Goal: Information Seeking & Learning: Understand process/instructions

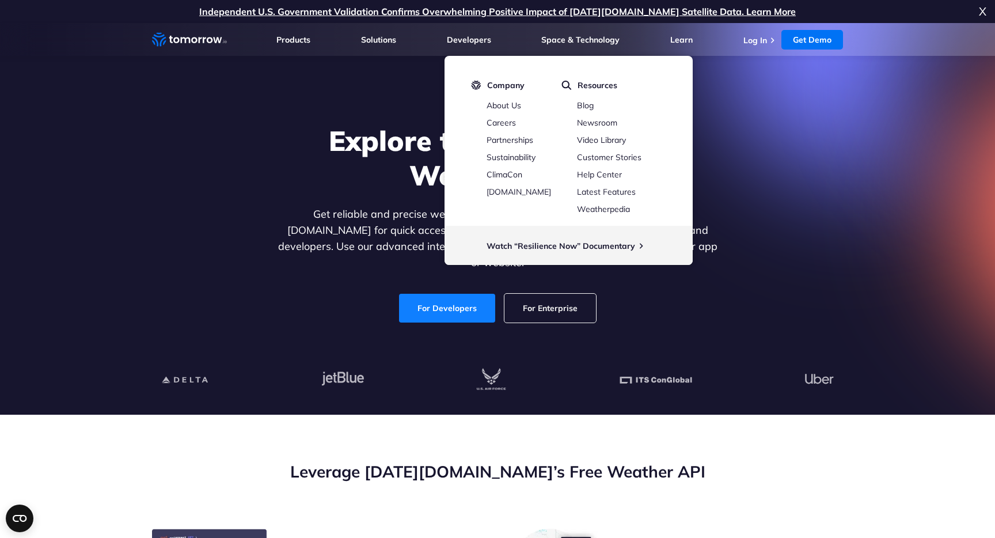
click at [484, 298] on link "For Developers" at bounding box center [447, 308] width 96 height 29
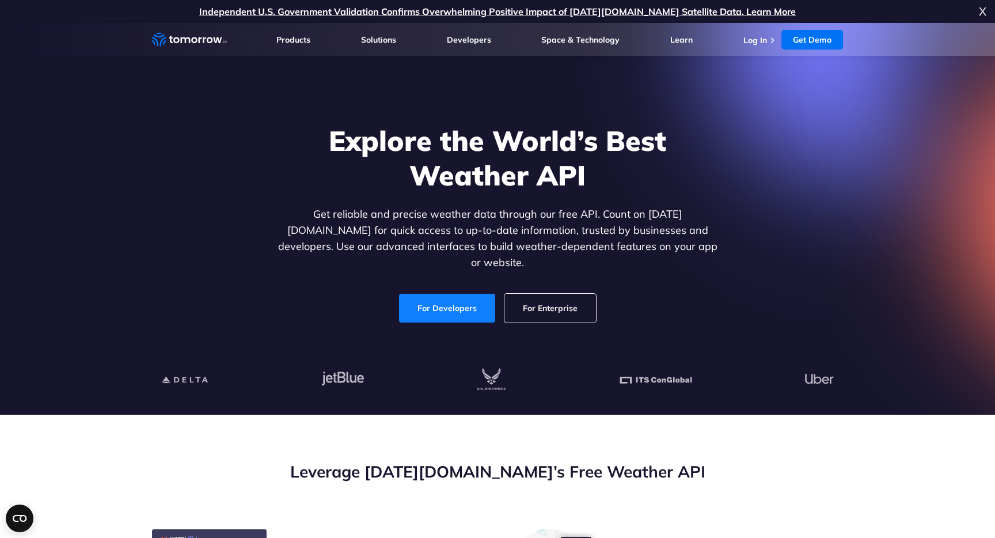
click at [445, 305] on link "For Developers" at bounding box center [447, 308] width 96 height 29
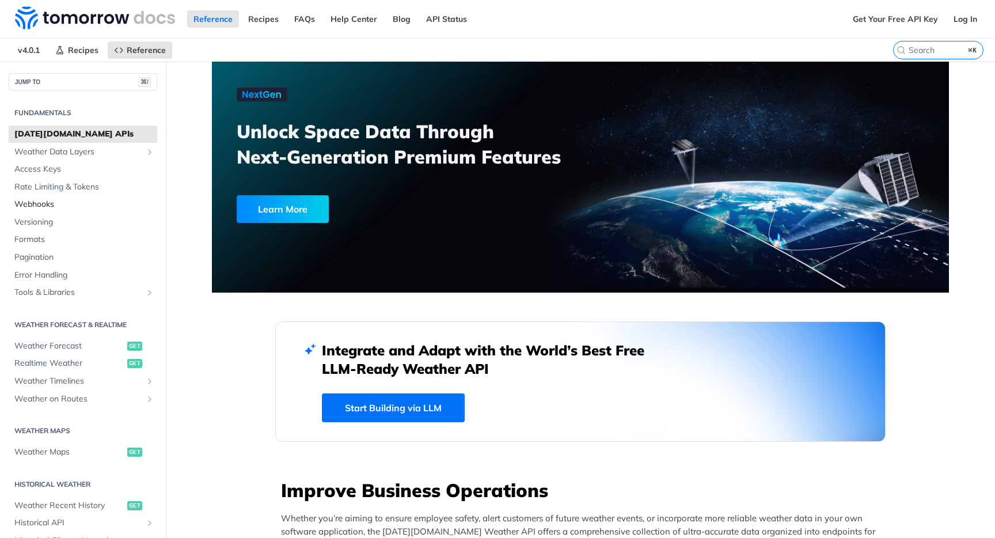
click at [48, 204] on span "Webhooks" at bounding box center [84, 205] width 140 height 12
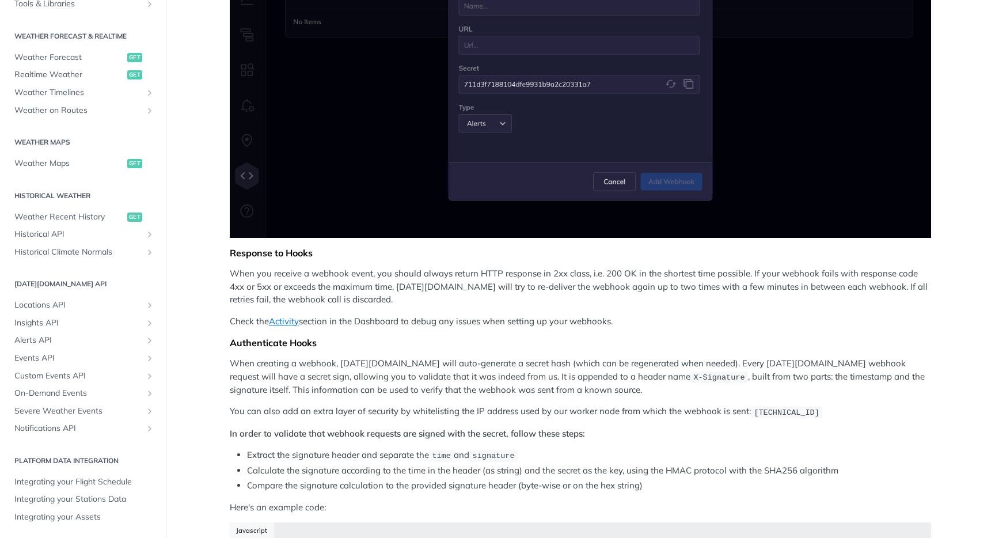
scroll to position [504, 0]
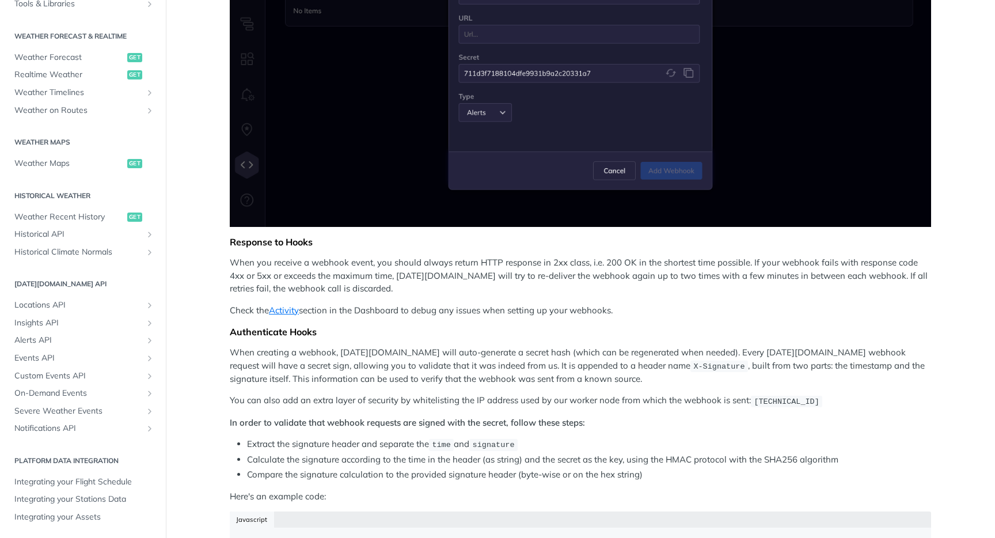
click at [426, 374] on p "When creating a webhook, [DATE][DOMAIN_NAME] will auto-generate a secret hash (…" at bounding box center [580, 365] width 701 height 39
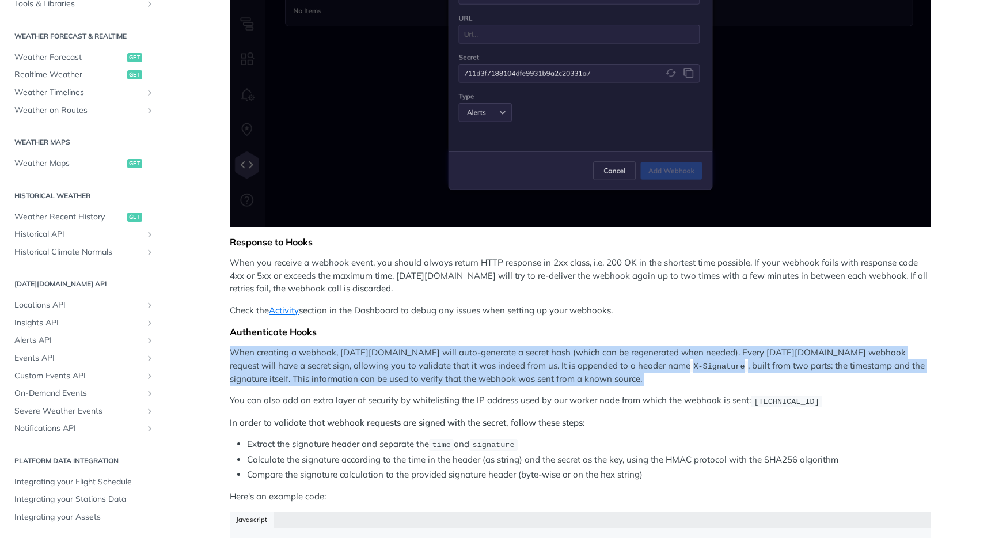
click at [435, 385] on div "Webhooks allow you to receive real-time updates when a specific event occurs, i…" at bounding box center [580, 143] width 701 height 1020
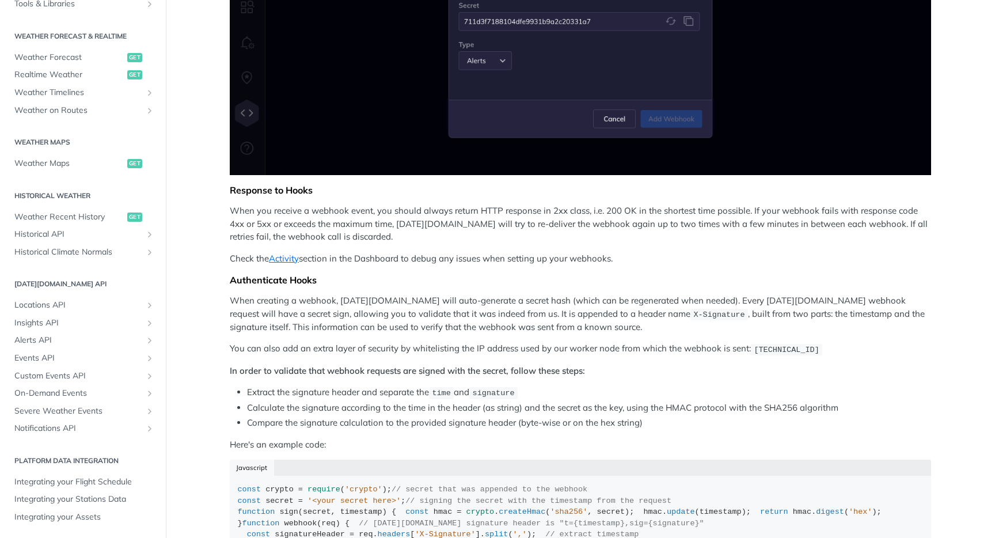
scroll to position [574, 0]
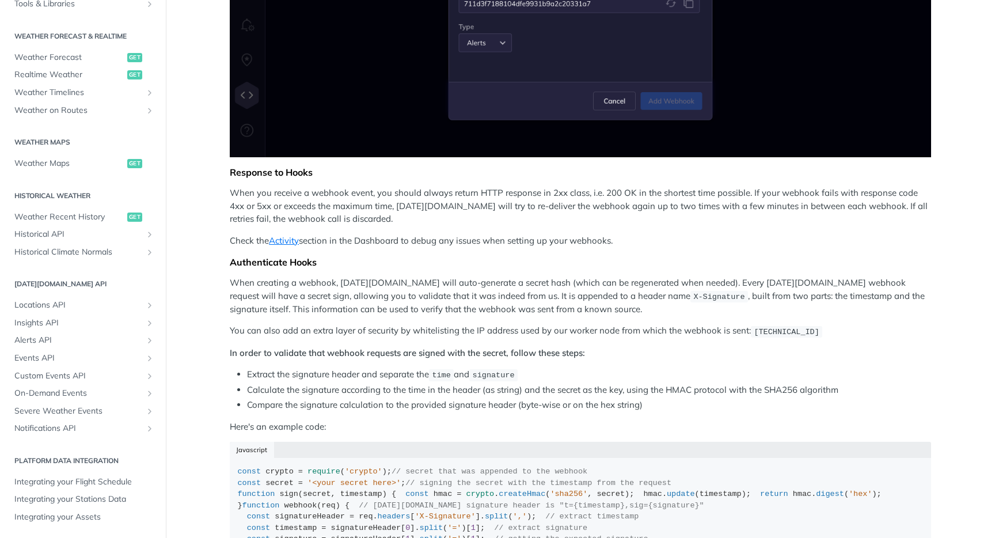
click at [616, 340] on div "Webhooks allow you to receive real-time updates when a specific event occurs, i…" at bounding box center [580, 73] width 701 height 1020
click at [622, 334] on p "You can also add an extra layer of security by whitelisting the IP address used…" at bounding box center [580, 330] width 701 height 13
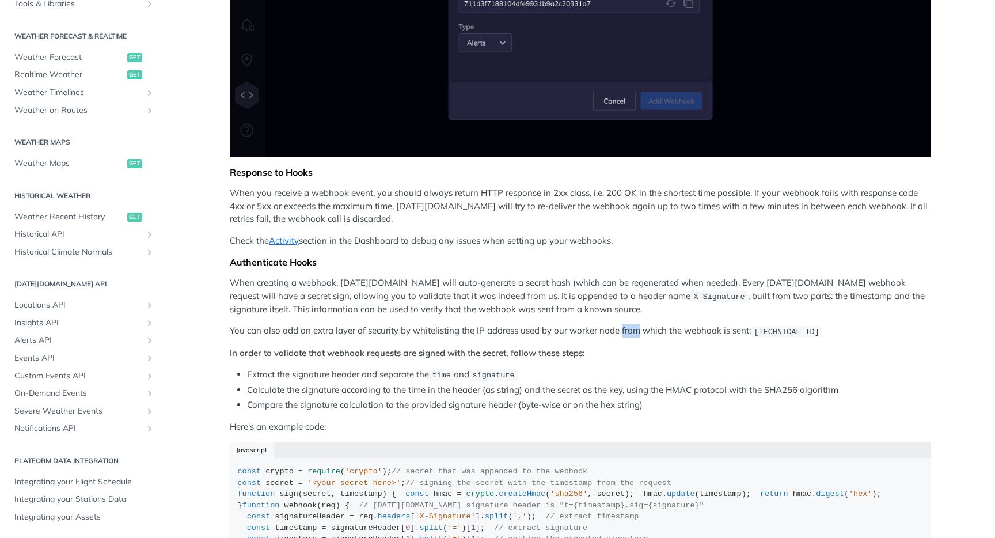
click at [622, 334] on p "You can also add an extra layer of security by whitelisting the IP address used…" at bounding box center [580, 330] width 701 height 13
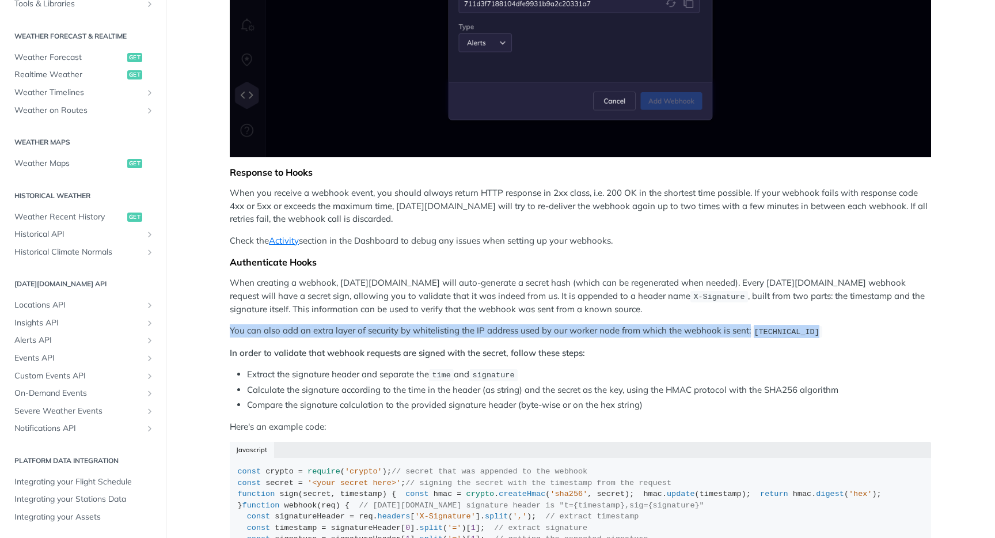
click at [599, 324] on p "You can also add an extra layer of security by whitelisting the IP address used…" at bounding box center [580, 330] width 701 height 13
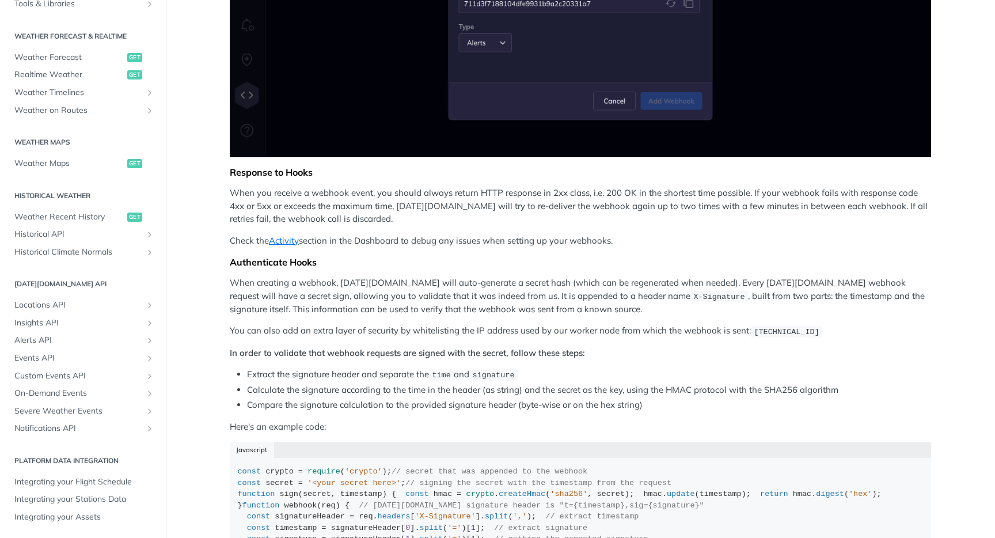
click at [610, 314] on p "When creating a webhook, [DATE][DOMAIN_NAME] will auto-generate a secret hash (…" at bounding box center [580, 295] width 701 height 39
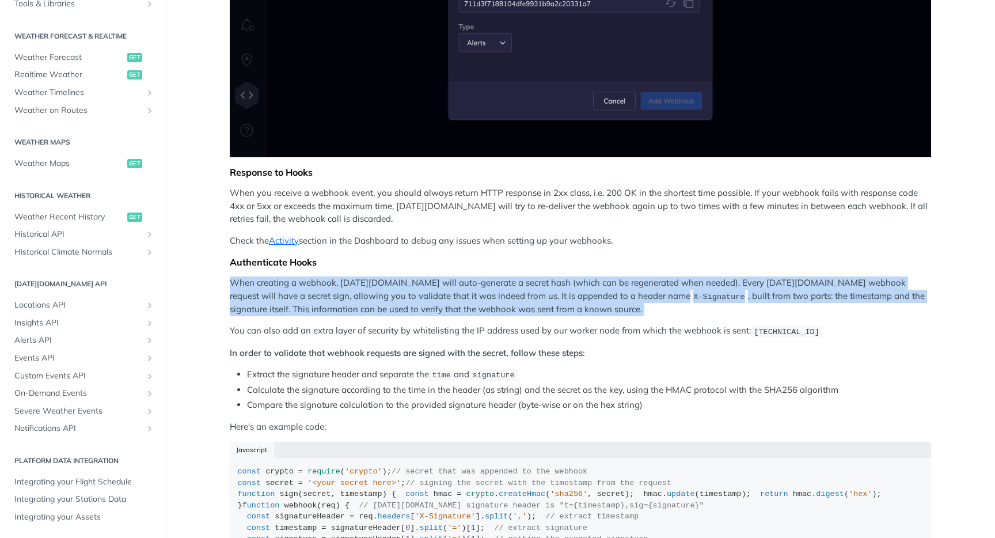
click at [598, 316] on div "Webhooks allow you to receive real-time updates when a specific event occurs, i…" at bounding box center [580, 73] width 701 height 1020
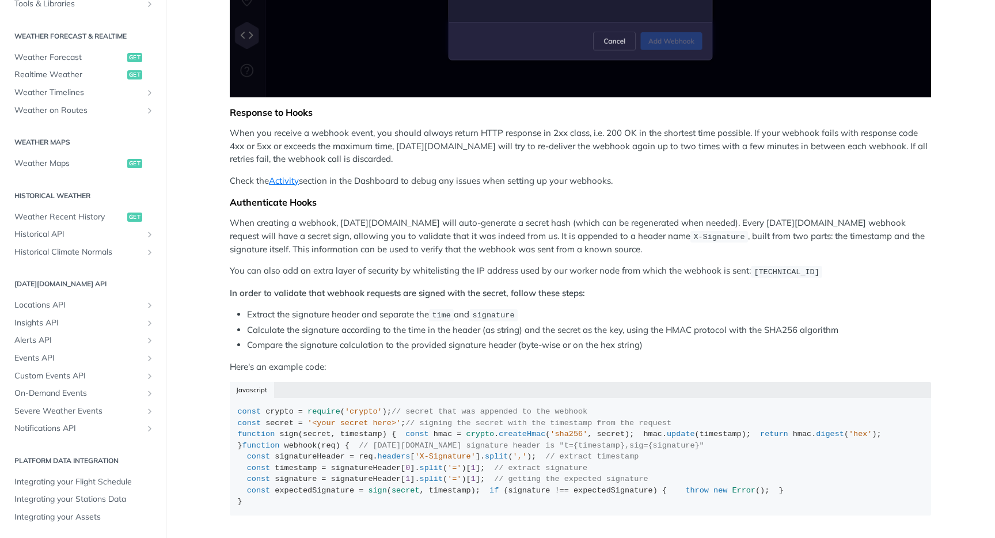
scroll to position [637, 0]
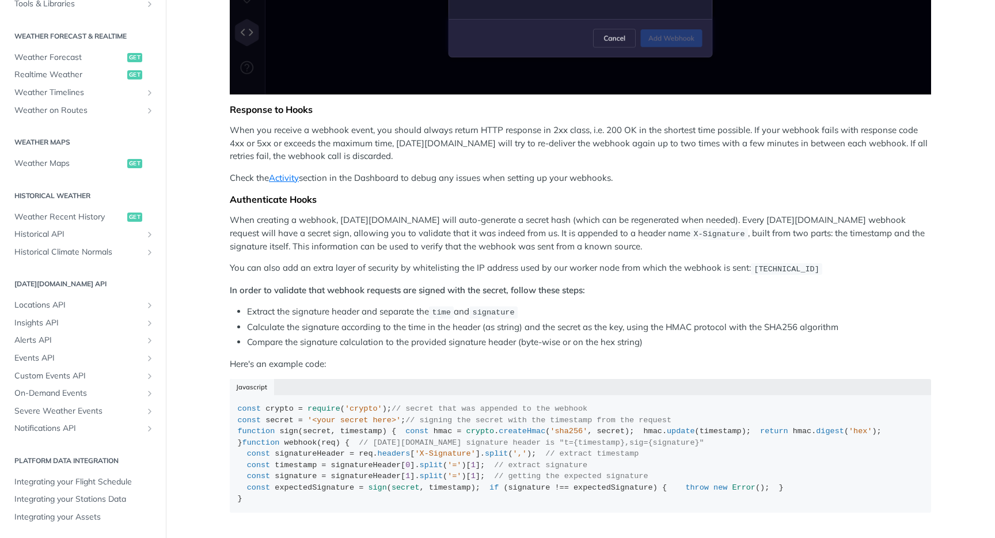
click at [598, 316] on ul "Extract the signature header and separate the time and signature Calculate the …" at bounding box center [580, 327] width 701 height 44
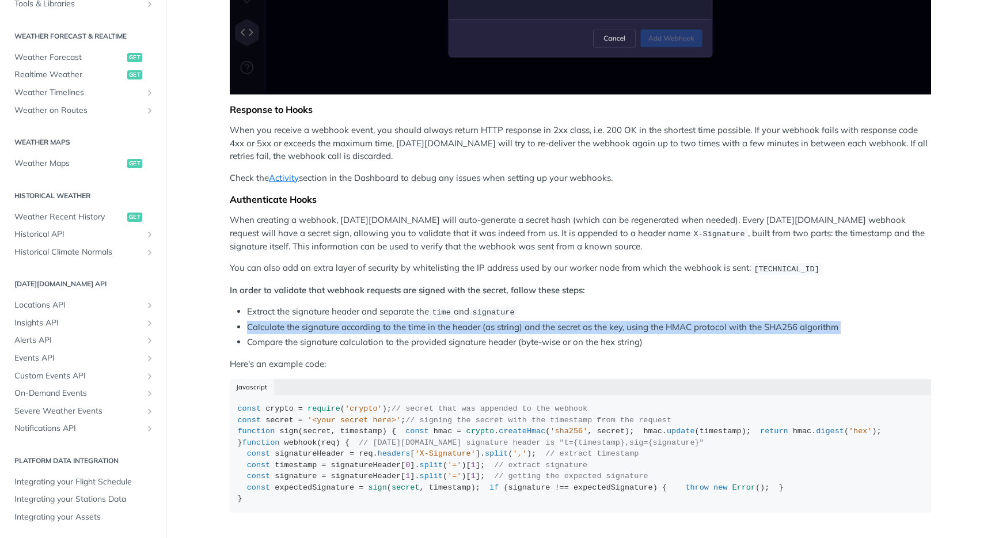
click at [610, 311] on li "Extract the signature header and separate the time and signature" at bounding box center [589, 311] width 684 height 13
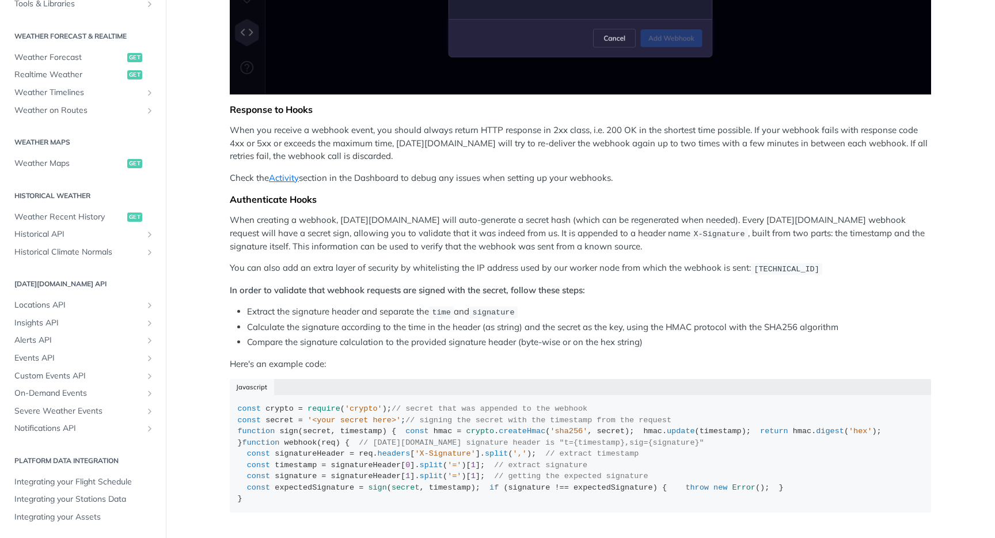
click at [610, 311] on li "Extract the signature header and separate the time and signature" at bounding box center [589, 311] width 684 height 13
click at [619, 329] on li "Calculate the signature according to the time in the header (as string) and the…" at bounding box center [589, 327] width 684 height 13
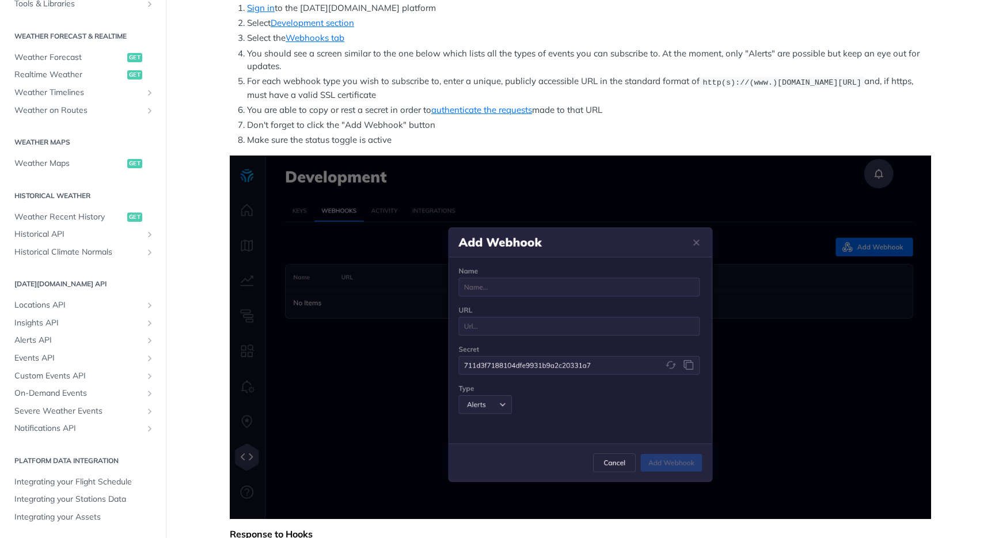
scroll to position [210, 0]
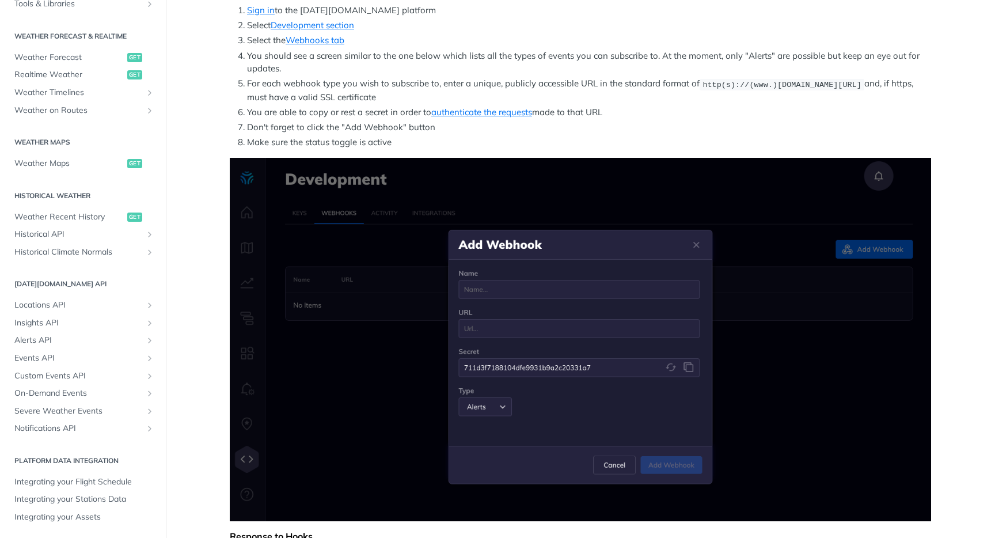
click at [571, 67] on li "You should see a screen similar to the one below which lists all the types of e…" at bounding box center [589, 63] width 684 height 26
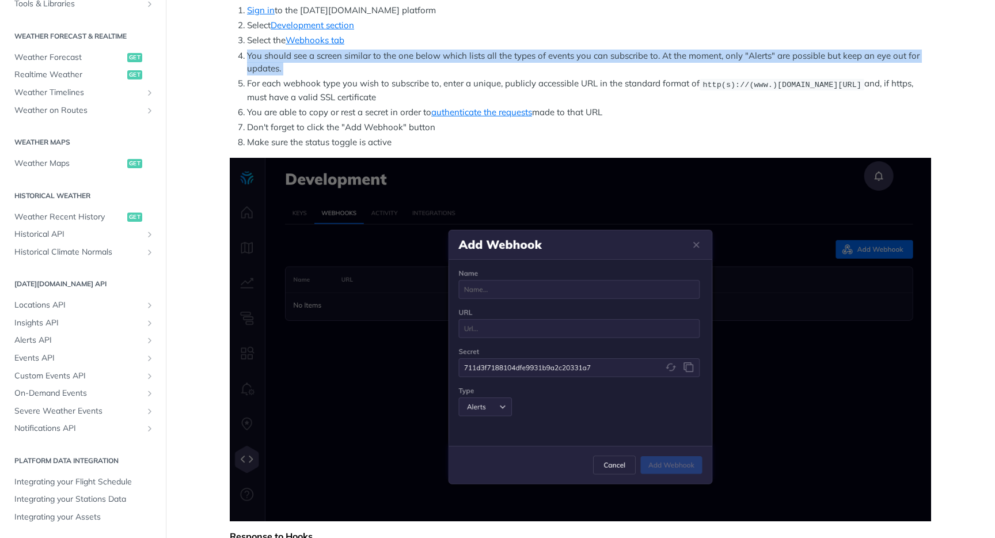
click at [571, 67] on li "You should see a screen similar to the one below which lists all the types of e…" at bounding box center [589, 63] width 684 height 26
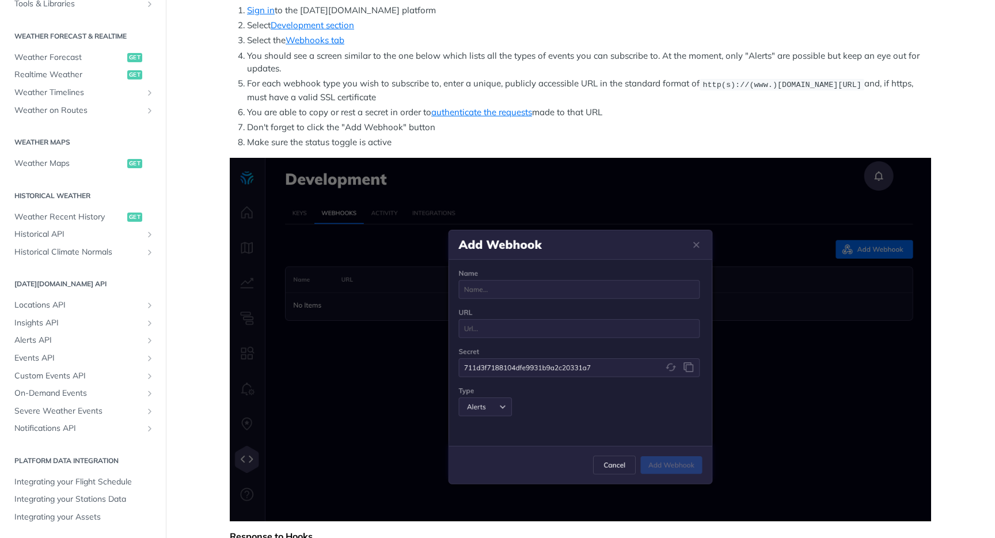
click at [563, 95] on li "For each webhook type you wish to subscribe to, enter a unique, publicly access…" at bounding box center [589, 90] width 684 height 26
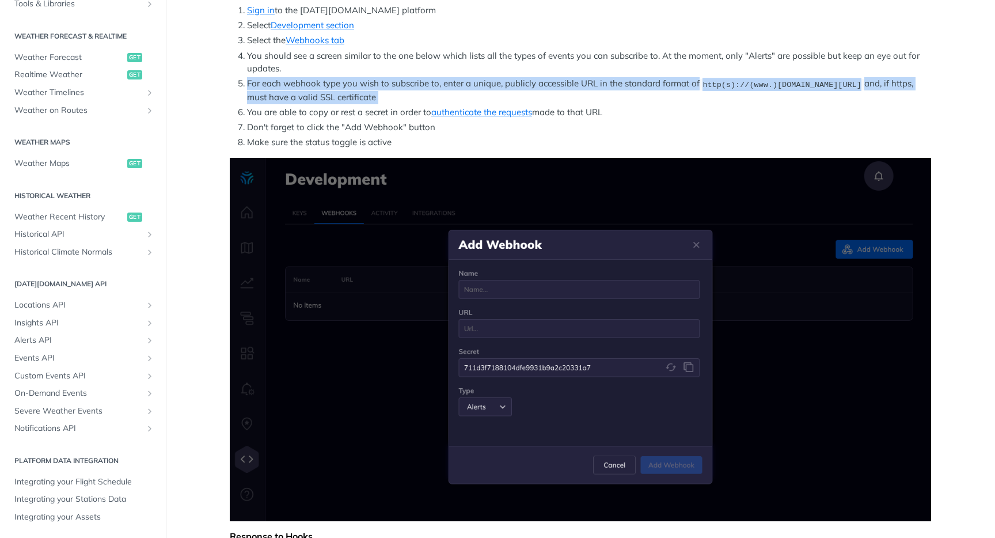
click at [583, 113] on li "You are able to copy or rest a secret in order to authenticate the requests mad…" at bounding box center [589, 112] width 684 height 13
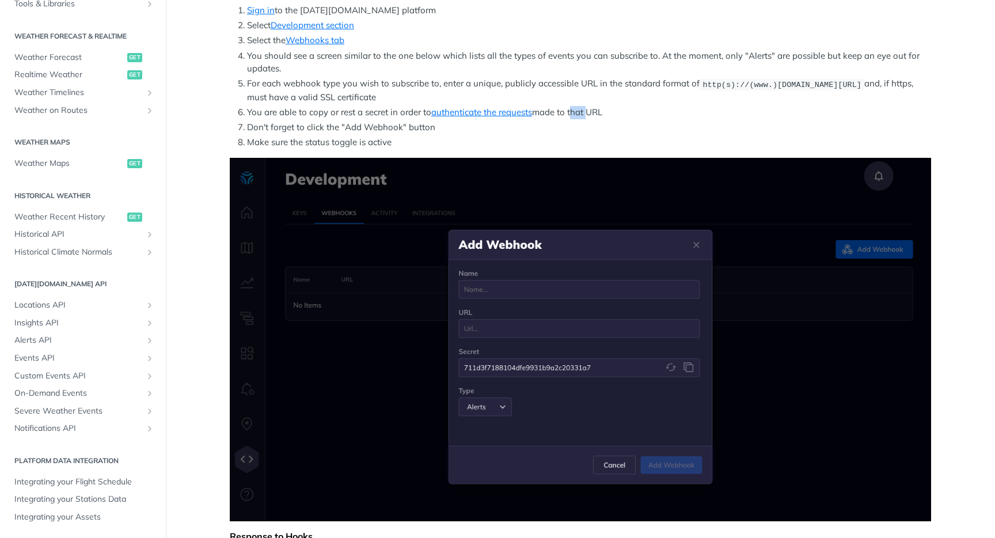
click at [583, 113] on li "You are able to copy or rest a secret in order to authenticate the requests mad…" at bounding box center [589, 112] width 684 height 13
click at [466, 131] on li "Don't forget to click the "Add Webhook" button" at bounding box center [589, 127] width 684 height 13
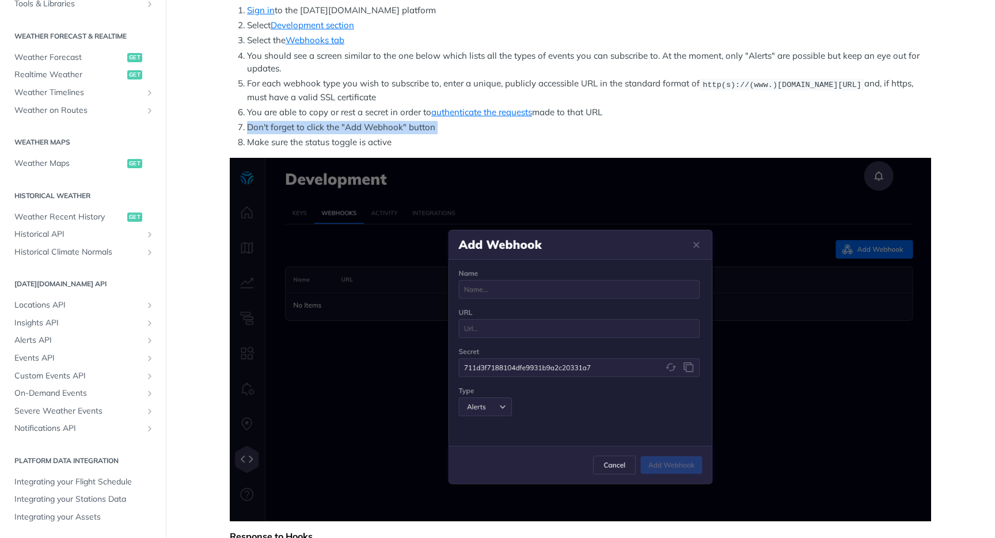
click at [480, 134] on ol "Sign in to the [DATE][DOMAIN_NAME] platform Select Development section Select t…" at bounding box center [580, 76] width 701 height 145
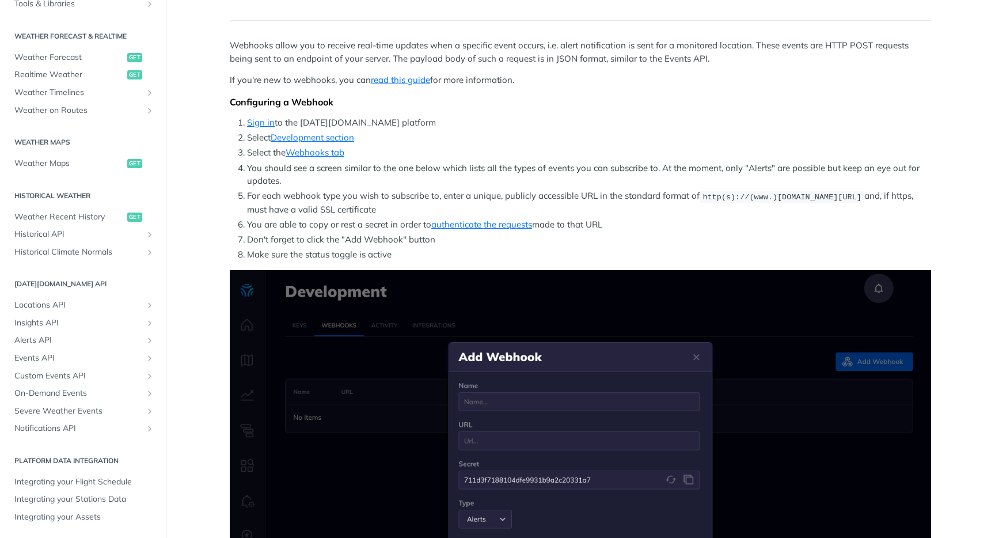
scroll to position [85, 0]
